Goal: Task Accomplishment & Management: Use online tool/utility

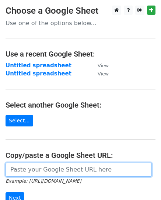
click at [37, 168] on input "url" at bounding box center [79, 170] width 147 height 14
paste input "[URL][DOMAIN_NAME]"
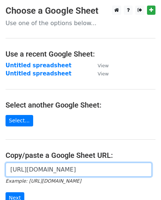
scroll to position [0, 184]
type input "[URL][DOMAIN_NAME]"
click at [6, 192] on input "Next" at bounding box center [15, 197] width 19 height 11
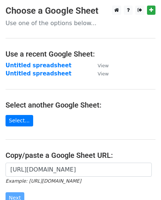
scroll to position [0, 0]
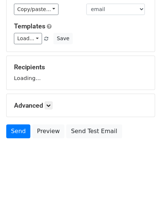
scroll to position [56, 0]
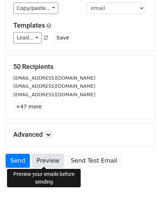
click at [44, 156] on link "Preview" at bounding box center [48, 161] width 33 height 14
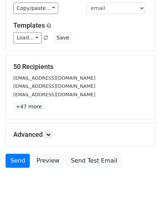
click at [100, 134] on h5 "Advanced" at bounding box center [80, 135] width 135 height 8
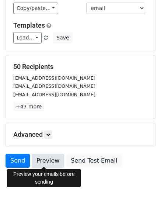
click at [43, 164] on link "Preview" at bounding box center [48, 161] width 33 height 14
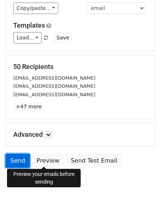
click at [17, 163] on link "Send" at bounding box center [18, 161] width 24 height 14
